Goal: Task Accomplishment & Management: Complete application form

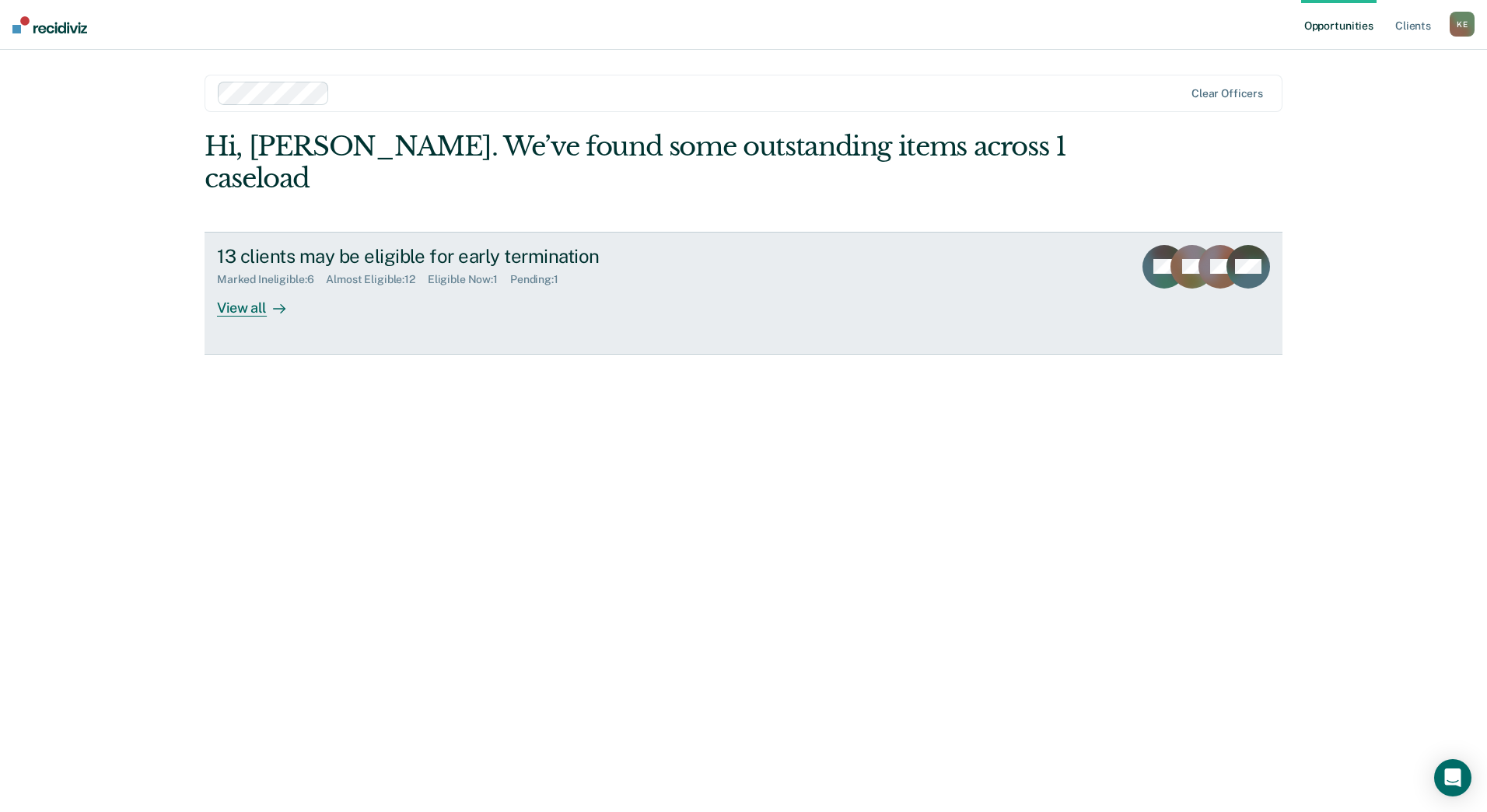
click at [269, 288] on link "13 clients may be eligible for early termination Marked Ineligible : 6 Almost E…" at bounding box center [744, 293] width 1078 height 123
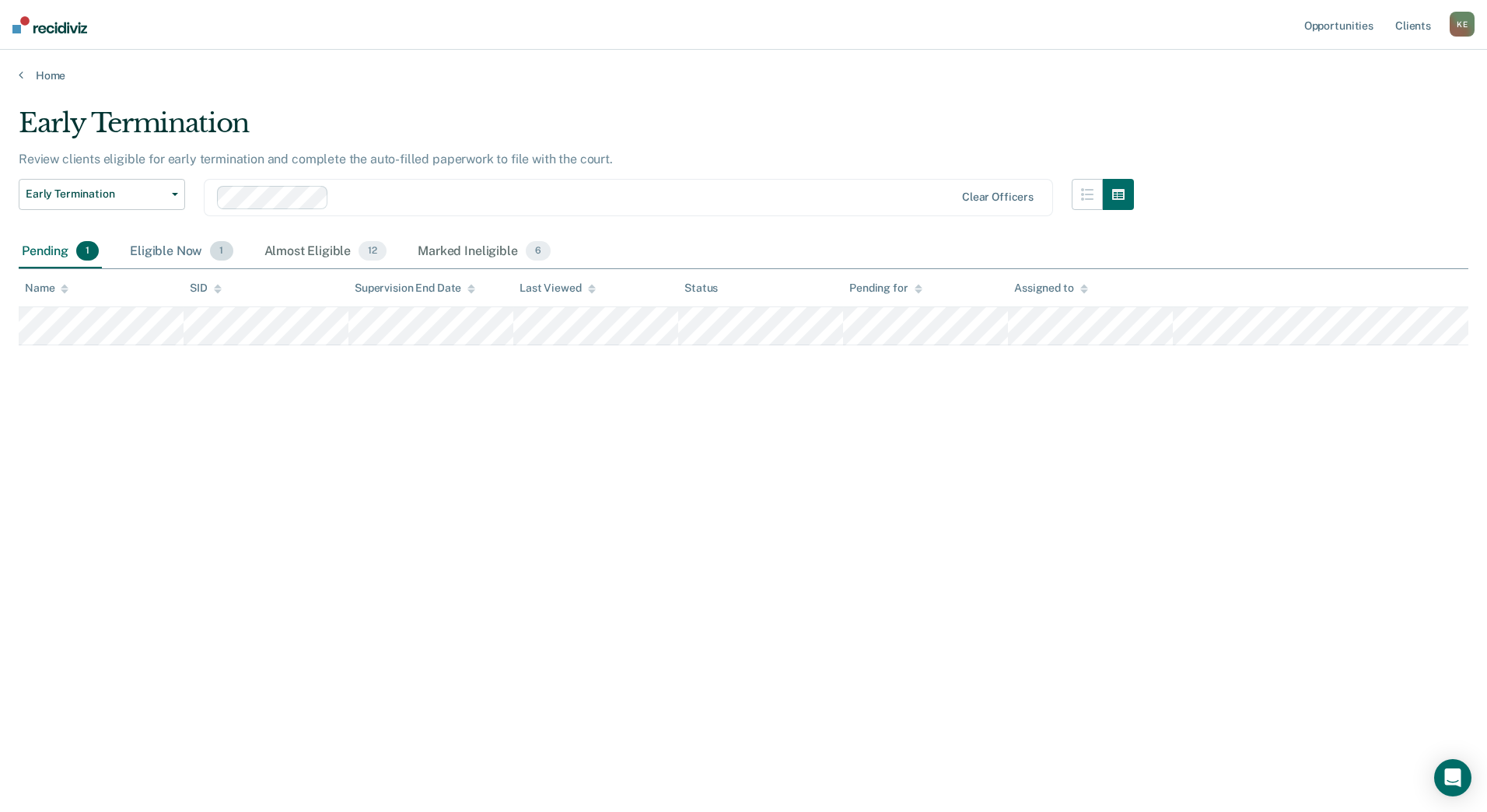
click at [183, 259] on div "Eligible Now 1" at bounding box center [181, 252] width 109 height 34
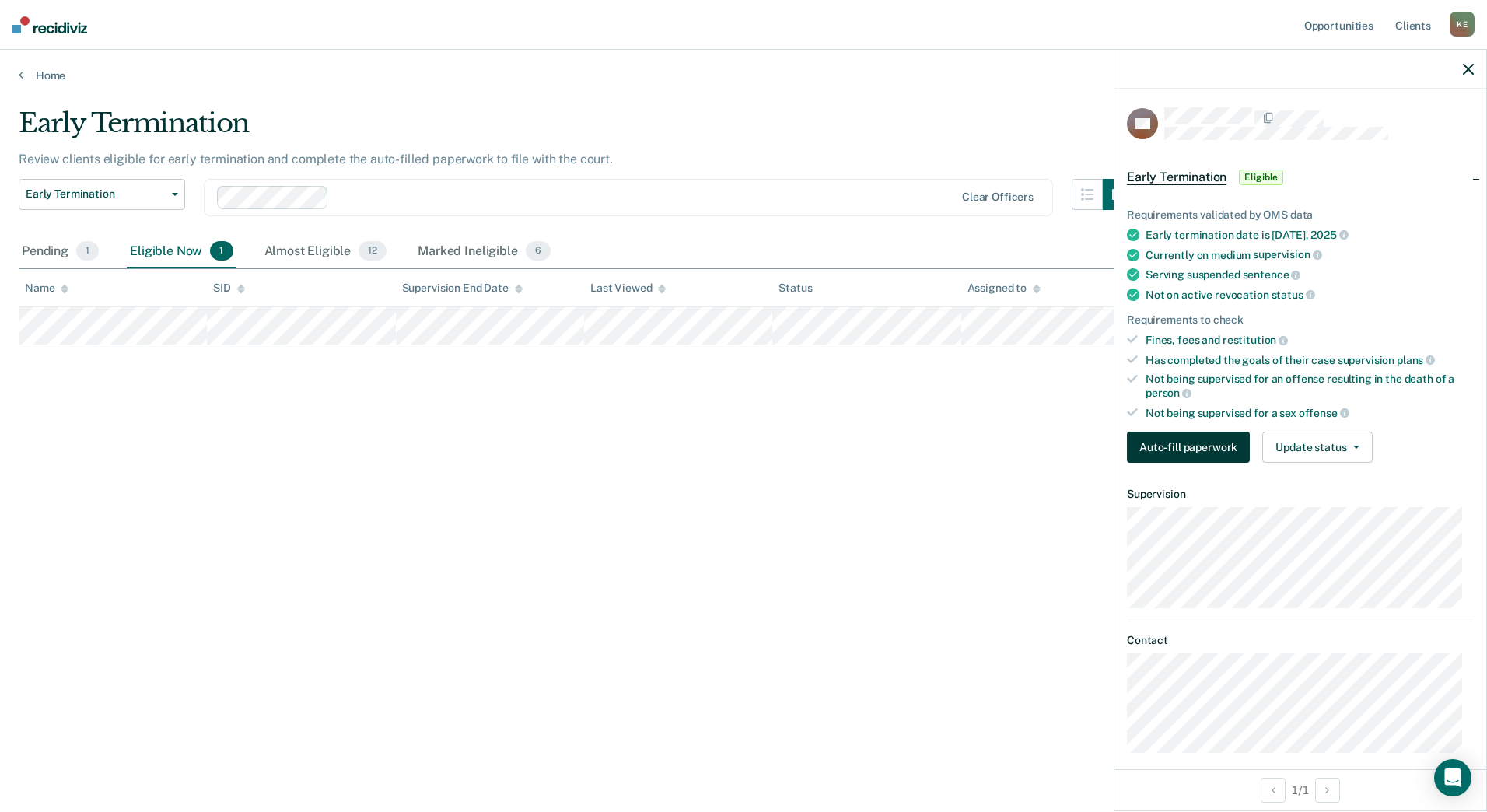
click at [1165, 451] on button "Auto-fill paperwork" at bounding box center [1189, 447] width 123 height 31
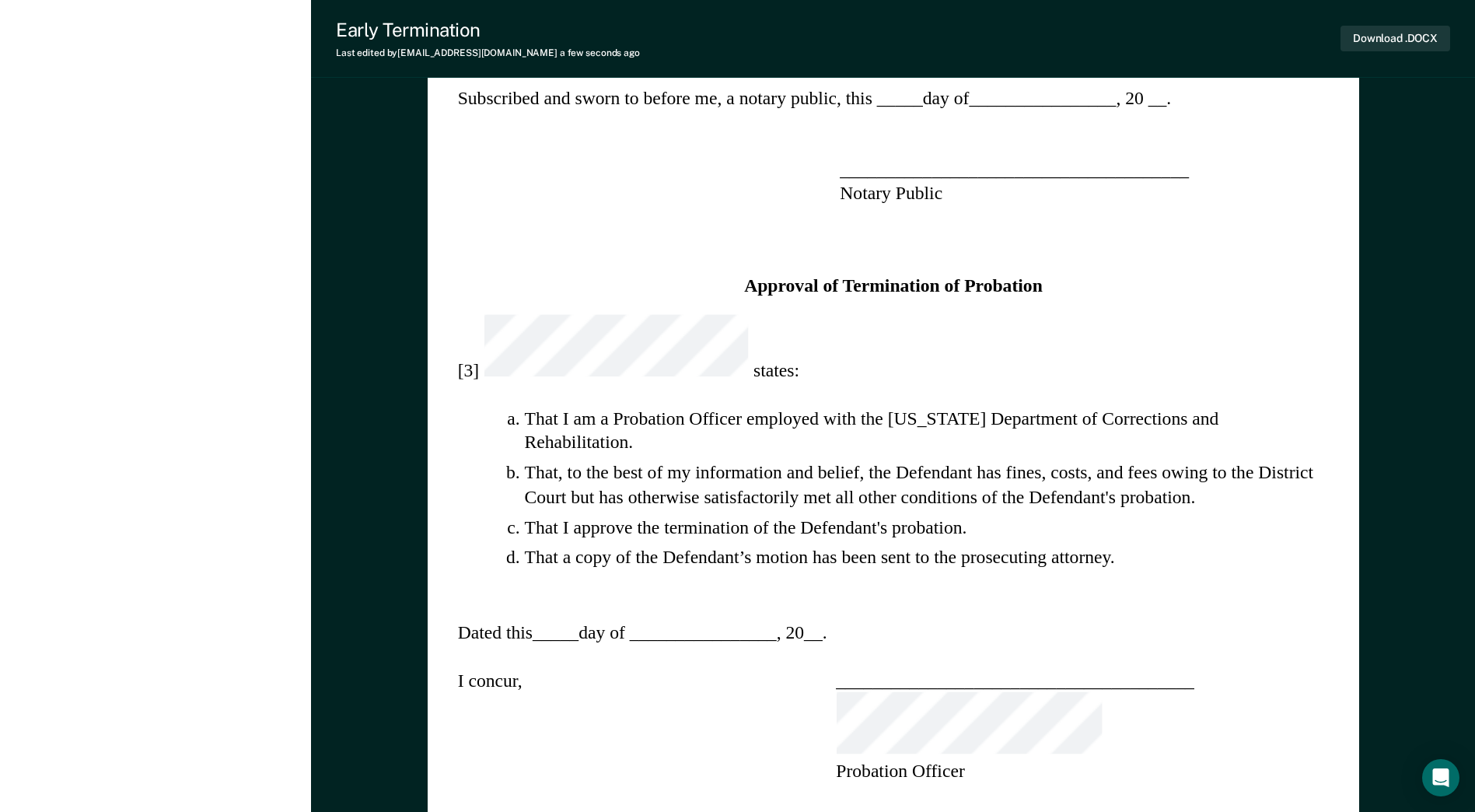
scroll to position [1244, 0]
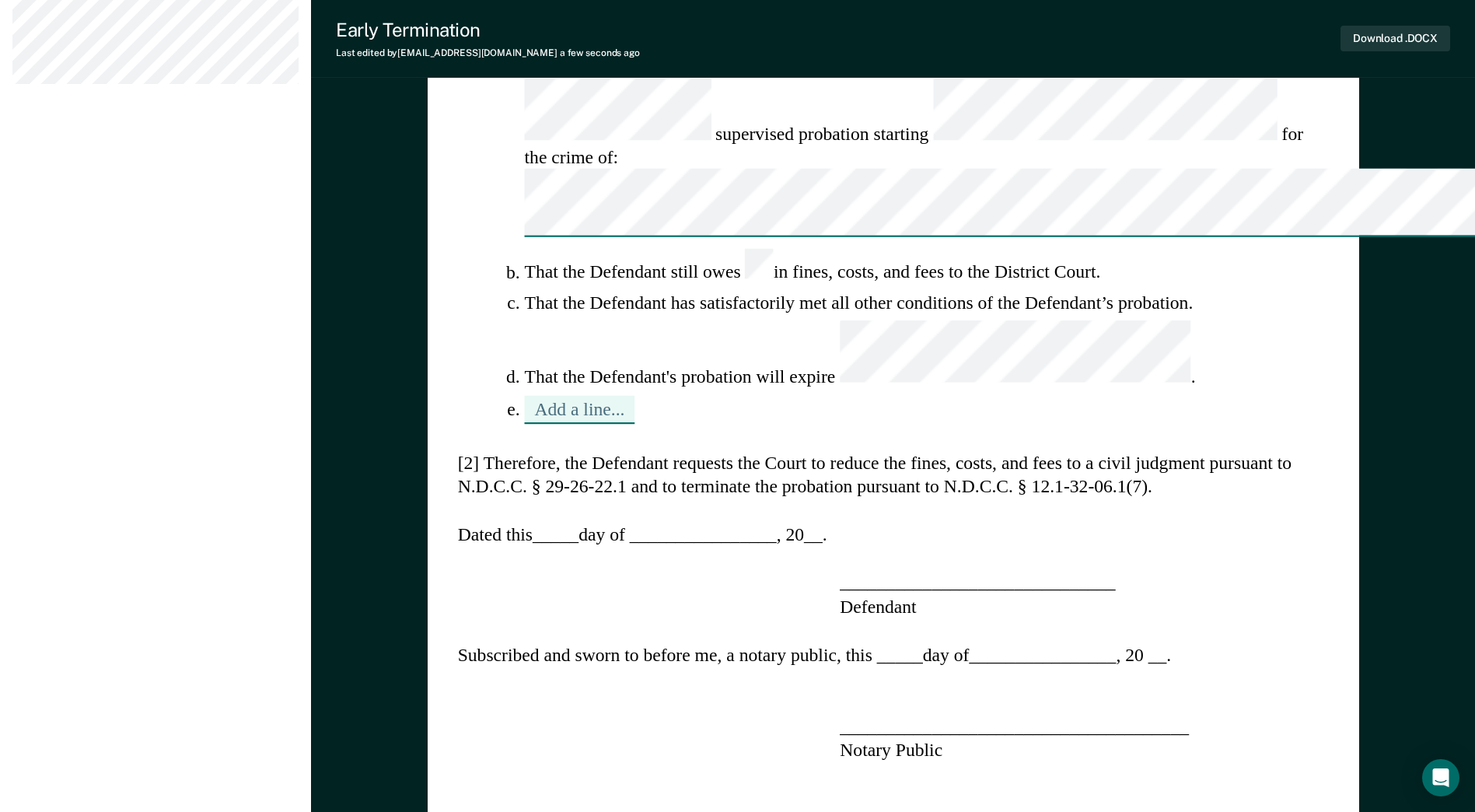
scroll to position [428, 0]
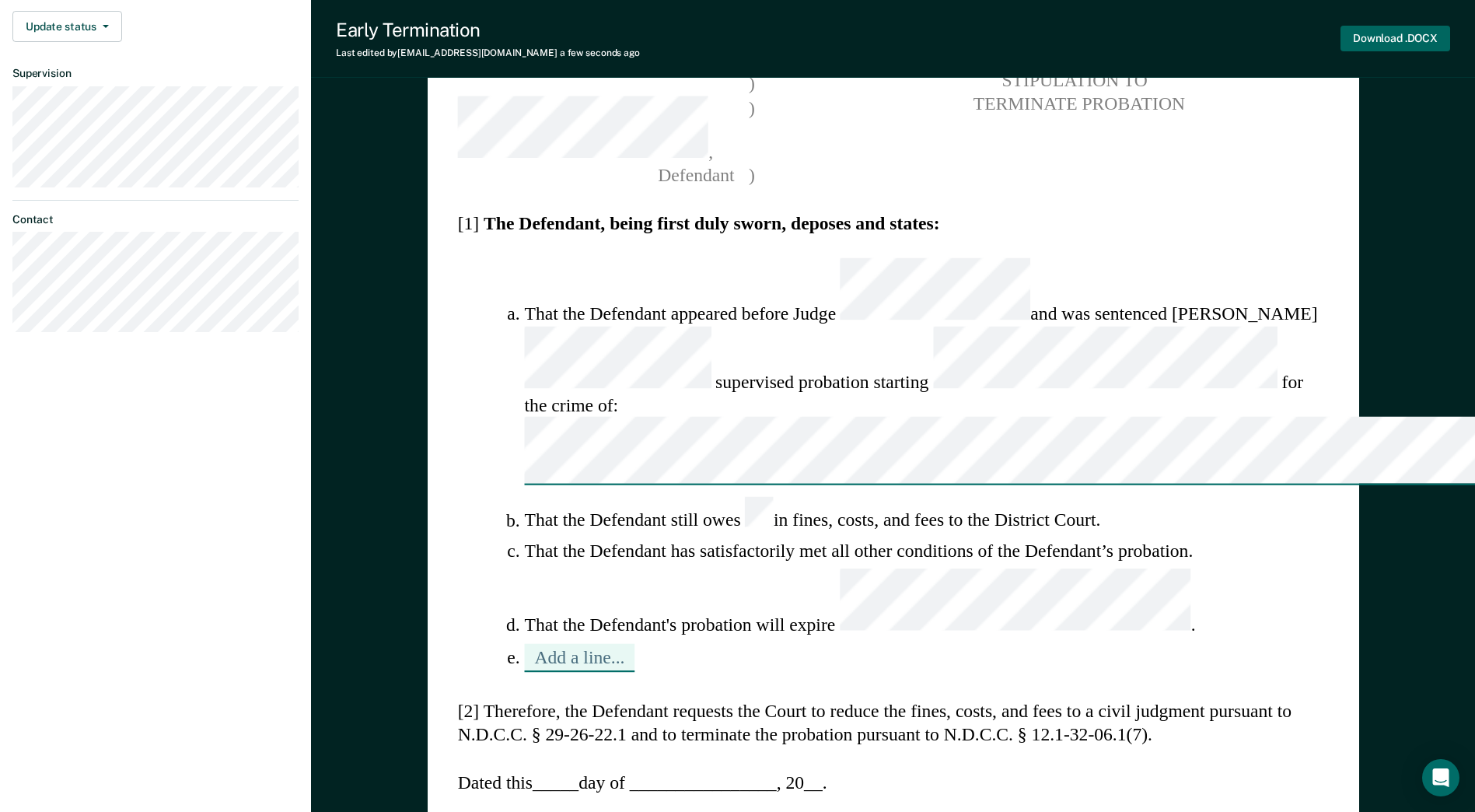
click at [1371, 34] on button "Download .DOCX" at bounding box center [1395, 38] width 109 height 25
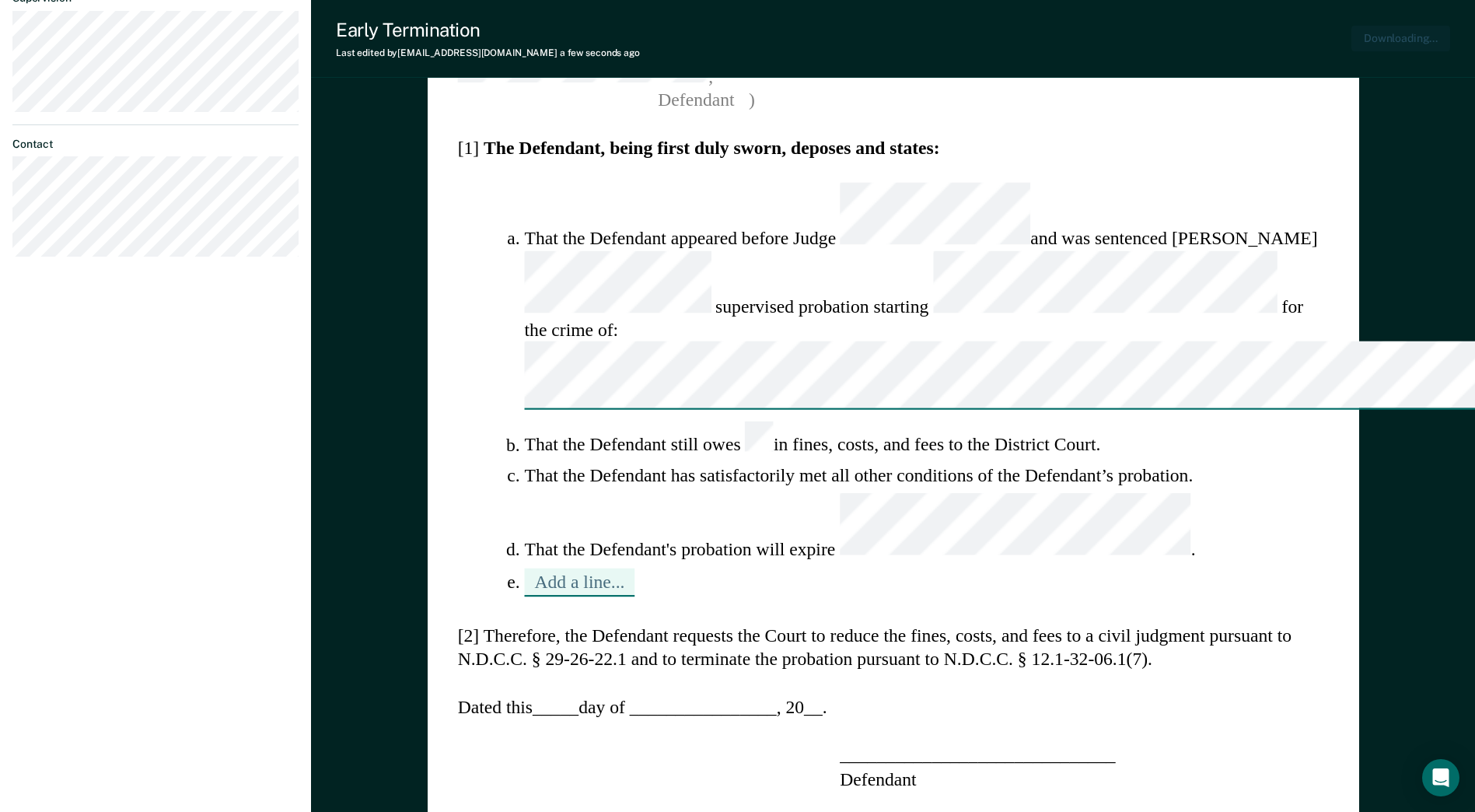
type textarea "x"
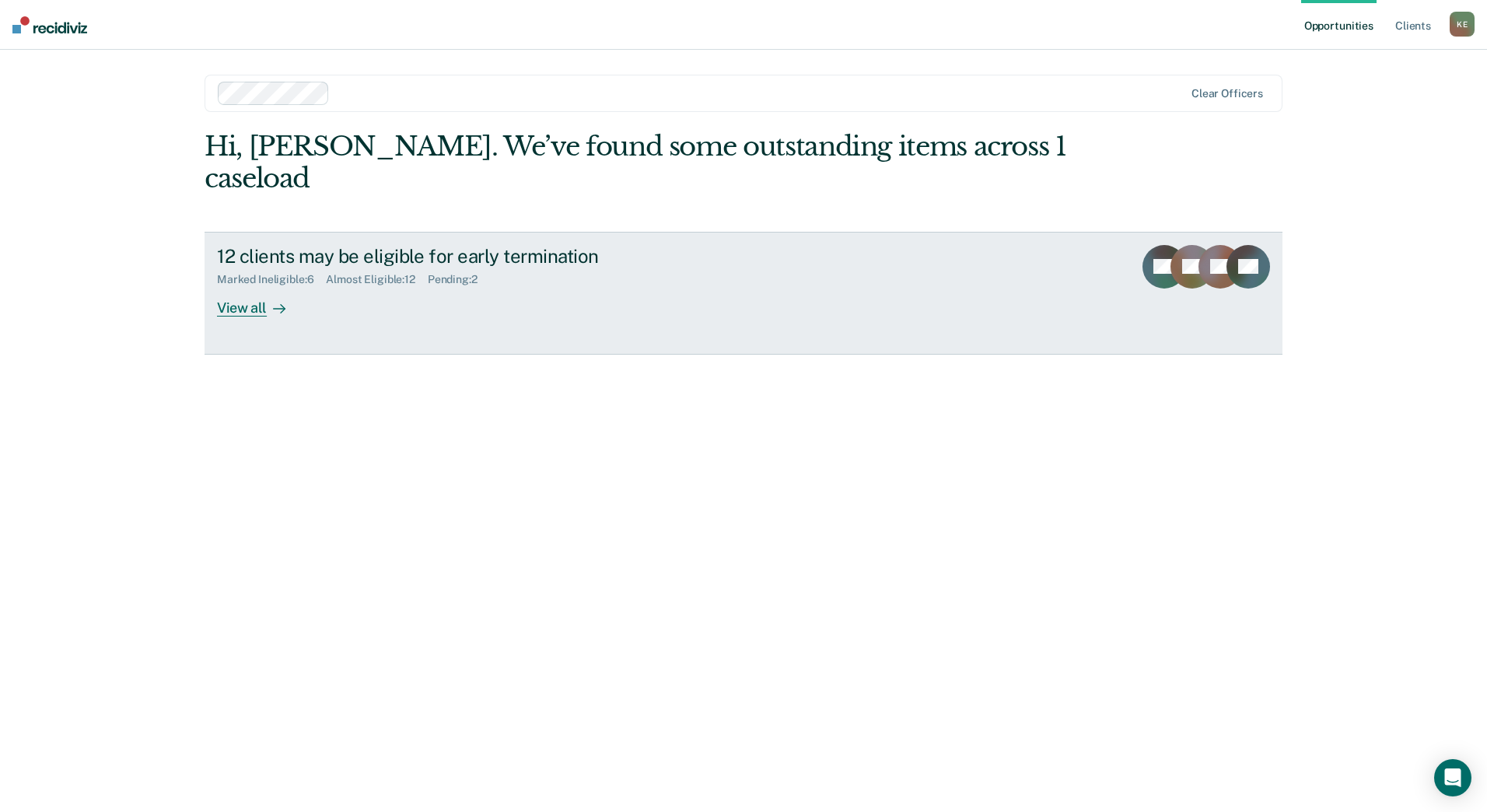
click at [414, 267] on div "Marked Ineligible : 6 Almost Eligible : 12 Pending : 2" at bounding box center [490, 276] width 546 height 19
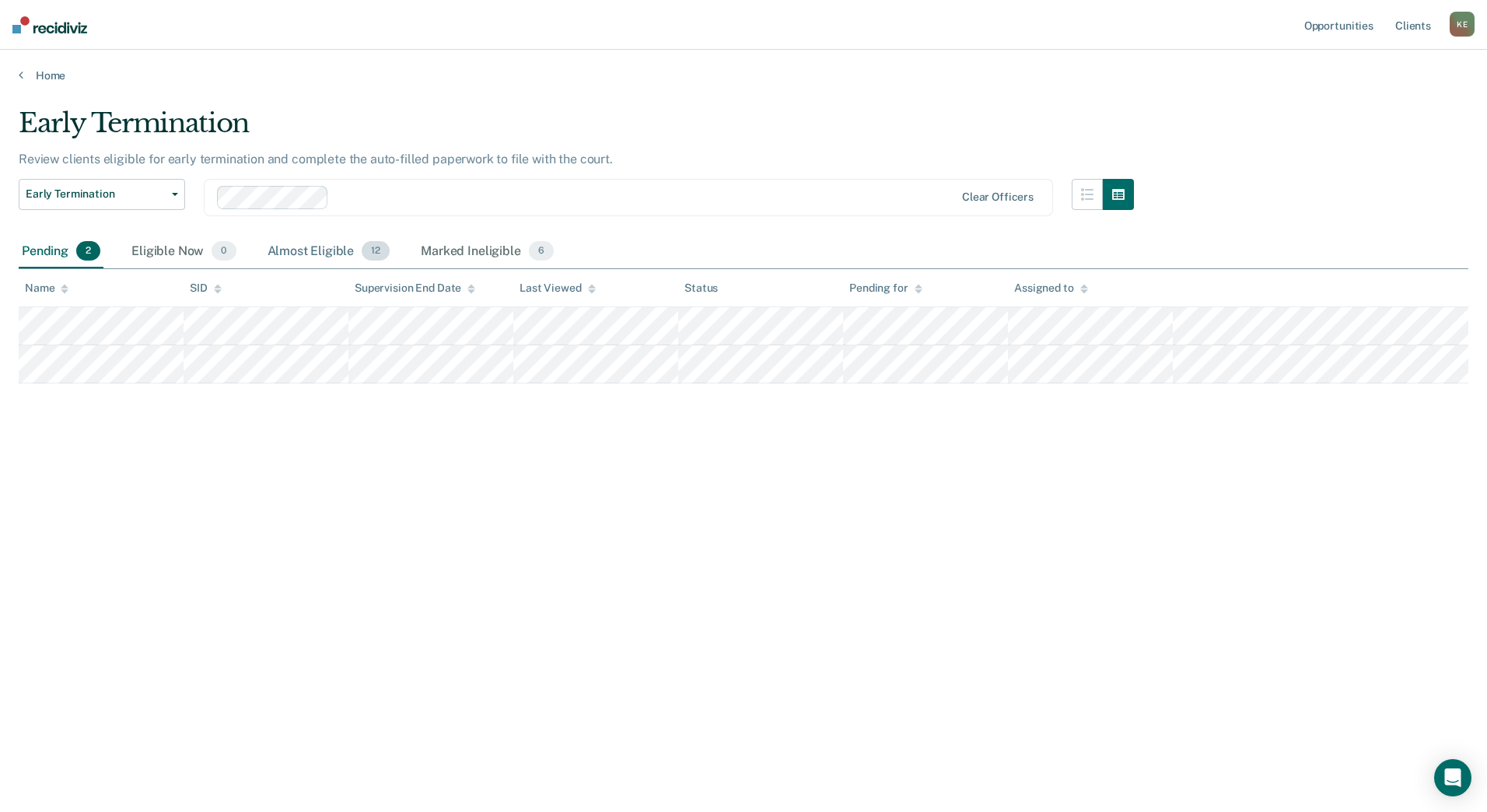
click at [325, 256] on div "Almost Eligible 12" at bounding box center [328, 252] width 129 height 34
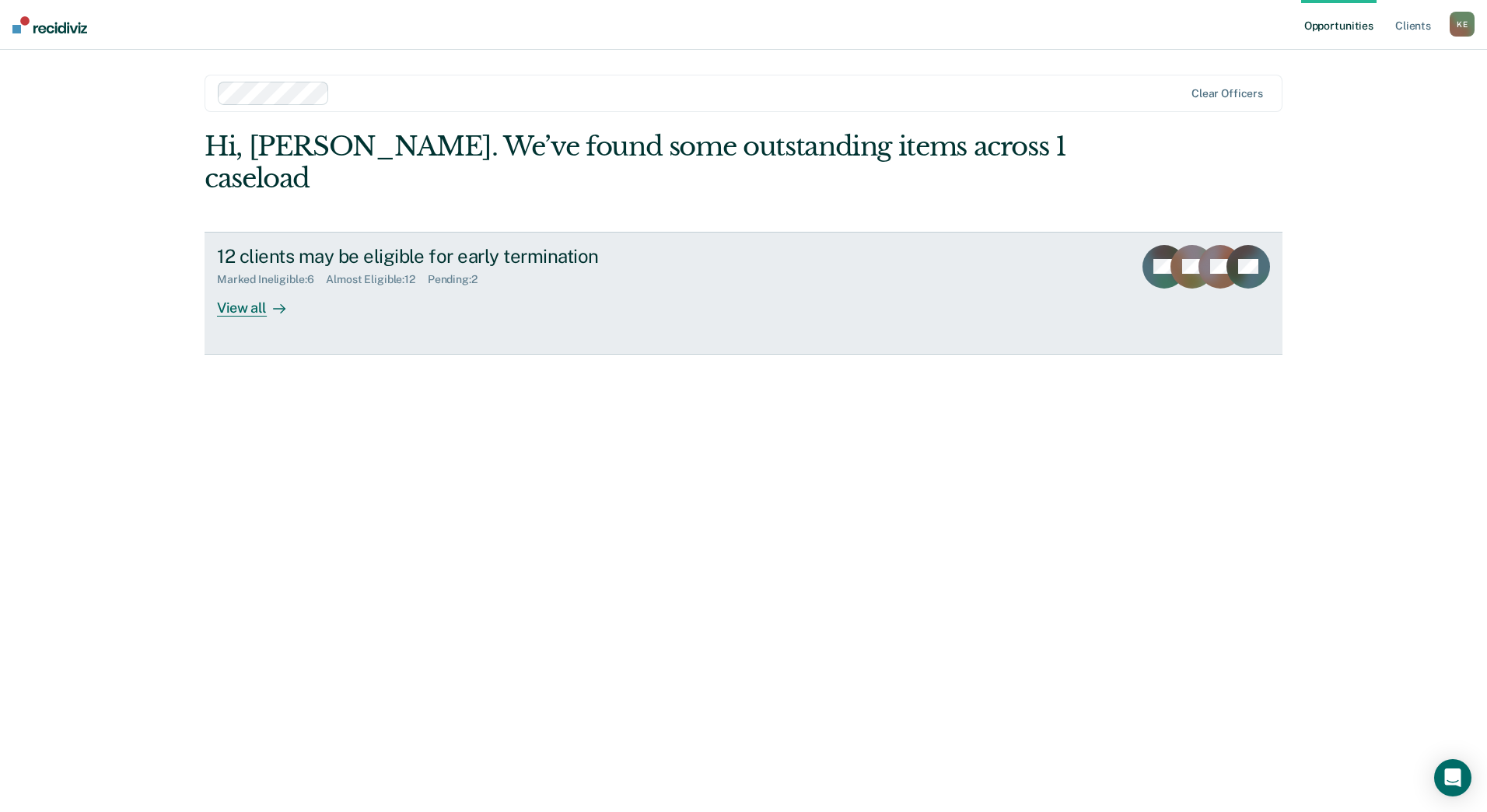
click at [258, 286] on div "View all" at bounding box center [260, 301] width 87 height 31
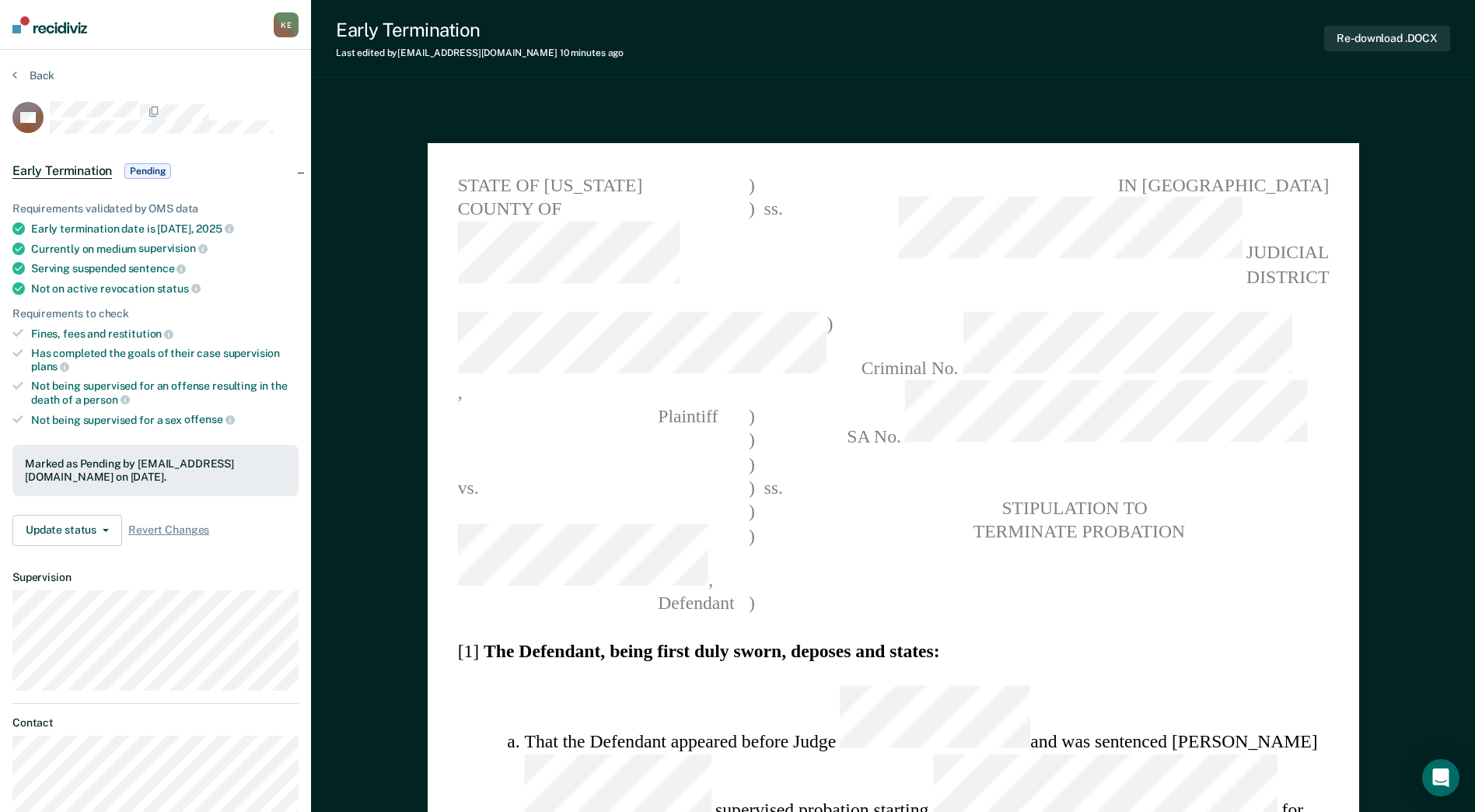
type textarea "x"
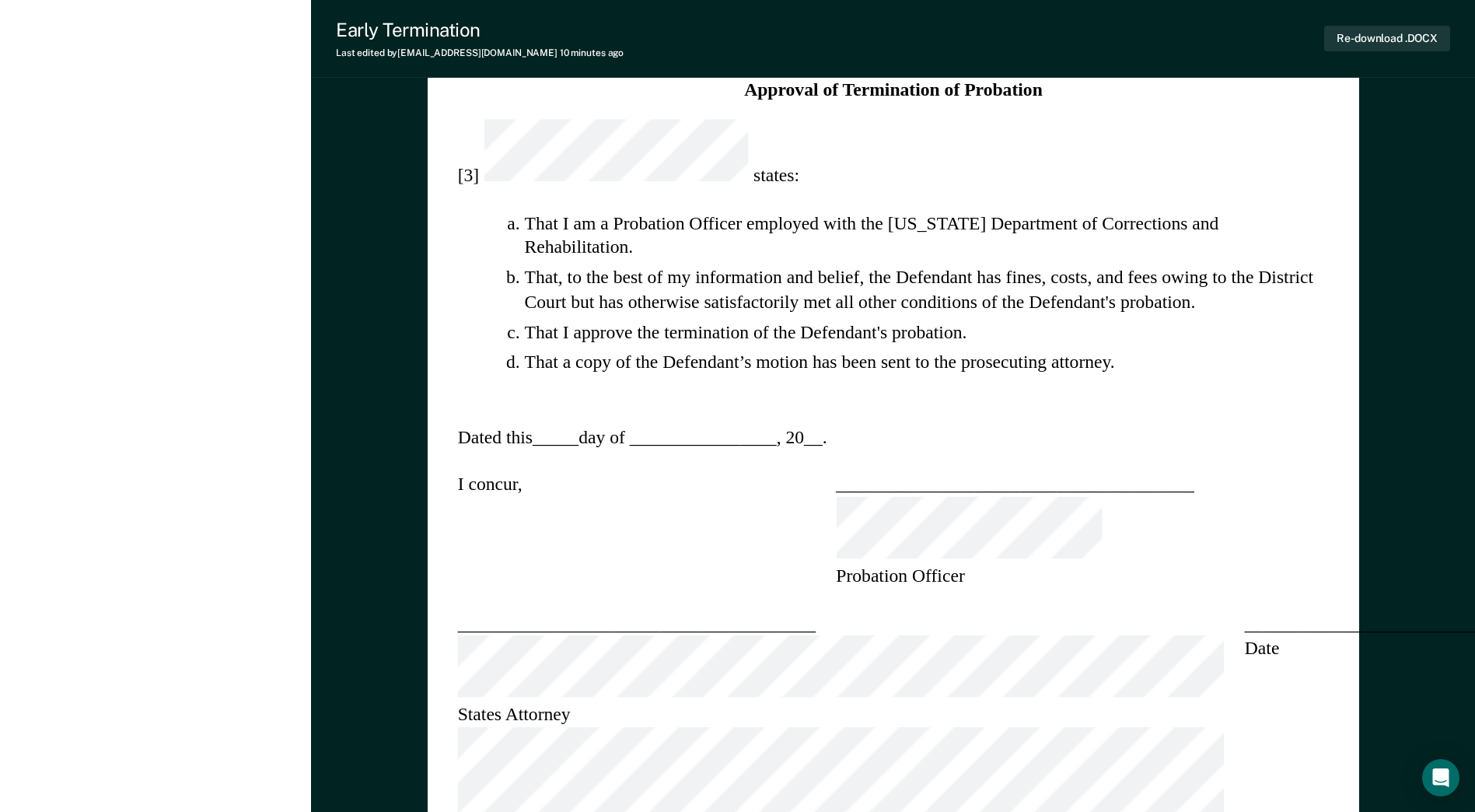
scroll to position [1516, 0]
